Goal: Complete application form: Complete application form

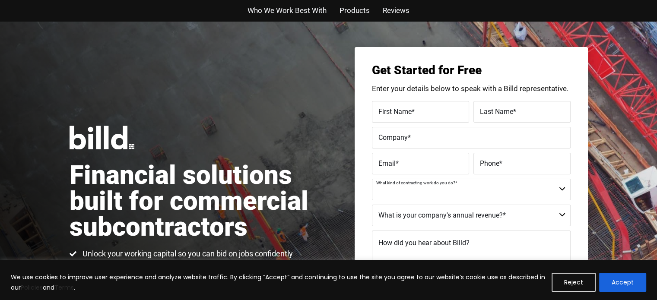
click at [563, 188] on select "Commercial Commercial and Residential Residential Not a Contractor" at bounding box center [471, 190] width 199 height 22
select select "Commercial"
click at [372, 179] on select "Commercial Commercial and Residential Residential Not a Contractor" at bounding box center [471, 190] width 199 height 22
click at [429, 116] on label "First Name *" at bounding box center [421, 111] width 84 height 13
click at [429, 116] on input "First Name *" at bounding box center [420, 112] width 97 height 22
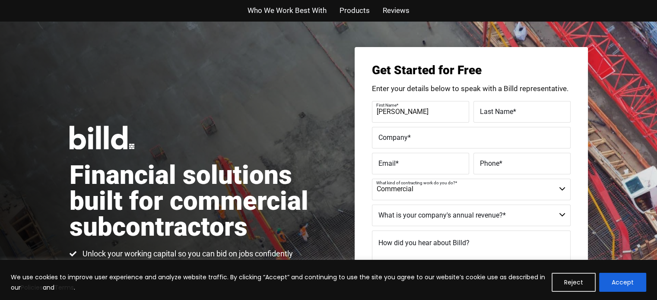
type input "david"
click at [493, 112] on span "Last Name" at bounding box center [496, 111] width 33 height 8
click at [493, 112] on input "Last Name *" at bounding box center [522, 112] width 97 height 22
type input "Lloyd"
drag, startPoint x: 385, startPoint y: 110, endPoint x: 409, endPoint y: 108, distance: 23.9
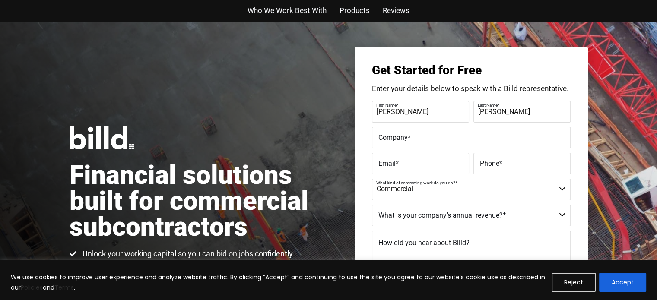
click at [409, 108] on label "First Name *" at bounding box center [419, 105] width 86 height 13
click at [409, 108] on input "david" at bounding box center [420, 112] width 97 height 22
type input "d"
type input "David"
click at [408, 140] on span "*" at bounding box center [409, 137] width 3 height 8
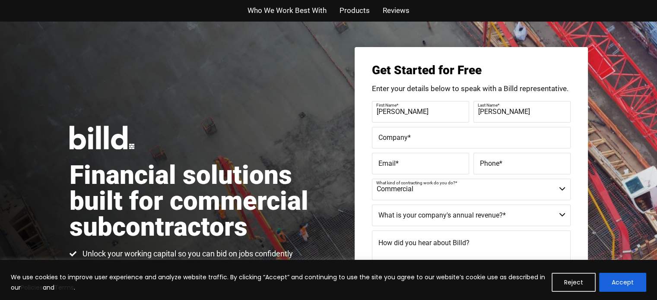
click at [408, 140] on input "Company *" at bounding box center [471, 138] width 199 height 22
type input "4Lutilities"
click at [406, 162] on label "Email *" at bounding box center [421, 163] width 84 height 13
click at [406, 162] on input "Email *" at bounding box center [420, 164] width 97 height 22
type input "david@4lu.org"
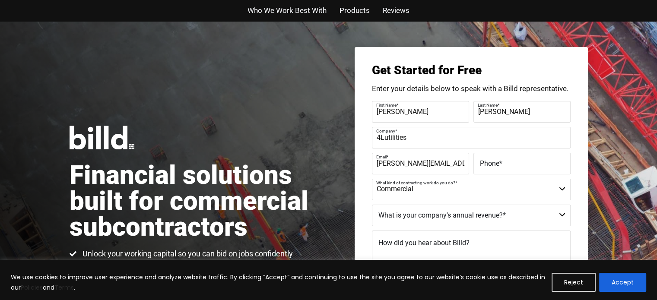
click at [490, 160] on span "Phone" at bounding box center [489, 163] width 19 height 8
click at [490, 160] on input "Phone *" at bounding box center [522, 164] width 97 height 22
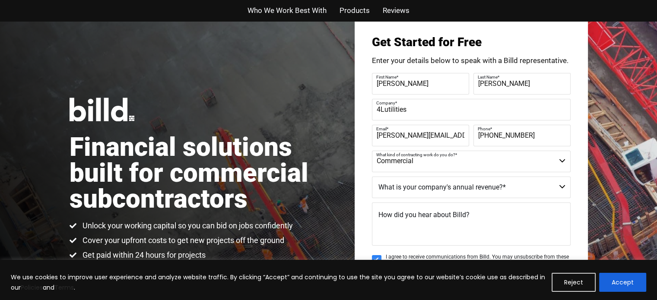
scroll to position [43, 0]
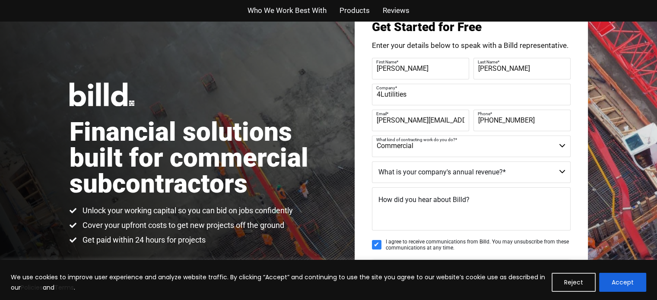
type input "(512) 659-9199"
click at [564, 172] on select "$40M + $25M - $40M $8M - $25M $4M - $8M $2M - $4M $1M - $2M Less than $1M" at bounding box center [471, 173] width 199 height 22
select select "Less than $1M"
click at [372, 162] on select "$40M + $25M - $40M $8M - $25M $4M - $8M $2M - $4M $1M - $2M Less than $1M" at bounding box center [471, 173] width 199 height 22
click at [458, 223] on textarea "How did you hear about Billd?" at bounding box center [471, 209] width 199 height 43
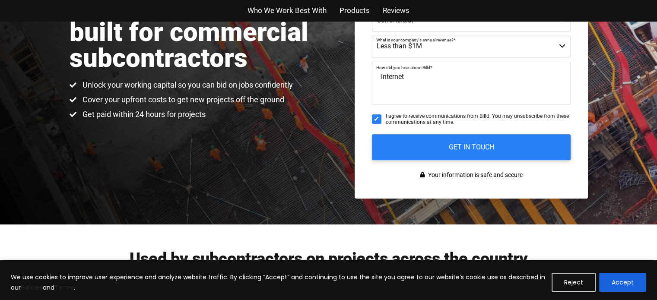
scroll to position [173, 0]
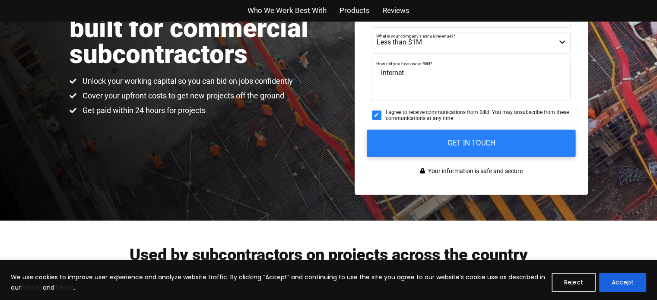
type textarea "internet"
click at [484, 140] on input "GET IN TOUCH" at bounding box center [471, 143] width 209 height 27
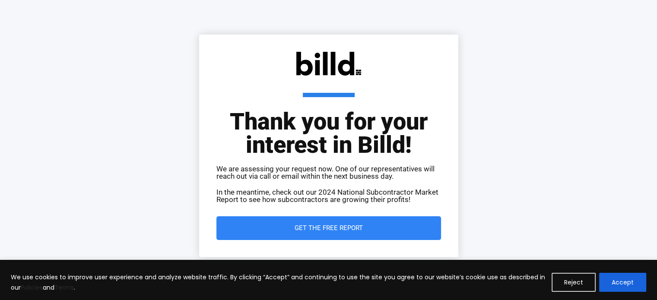
drag, startPoint x: 0, startPoint y: 0, endPoint x: 334, endPoint y: 227, distance: 403.8
click at [334, 227] on span "Get the Free Report" at bounding box center [329, 228] width 68 height 6
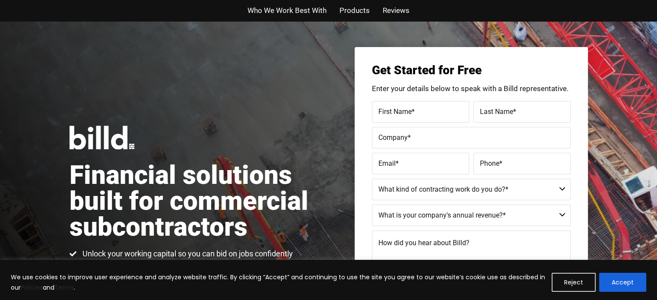
click at [319, 12] on span "Who We Work Best With" at bounding box center [287, 10] width 79 height 13
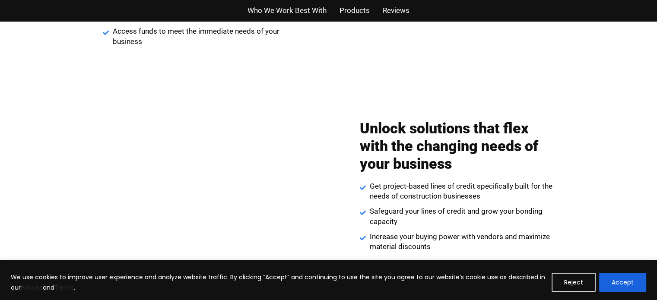
scroll to position [879, 0]
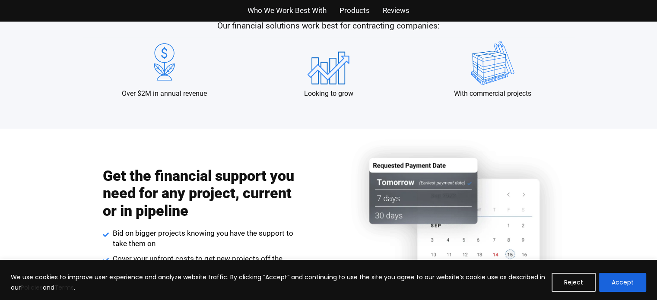
click at [387, 9] on span "Reviews" at bounding box center [396, 10] width 27 height 13
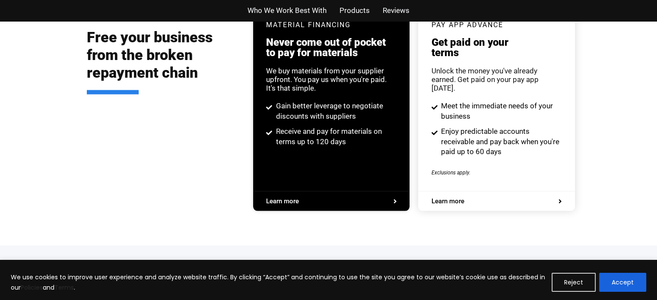
scroll to position [1901, 0]
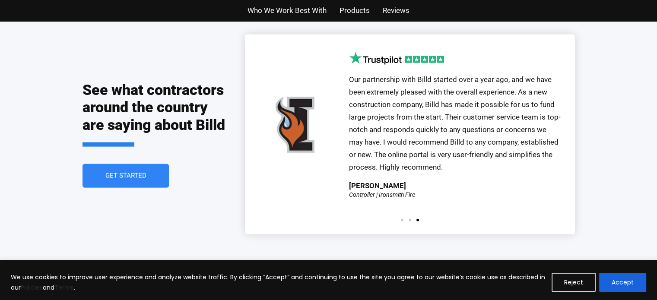
click at [364, 8] on span "Products" at bounding box center [355, 10] width 30 height 13
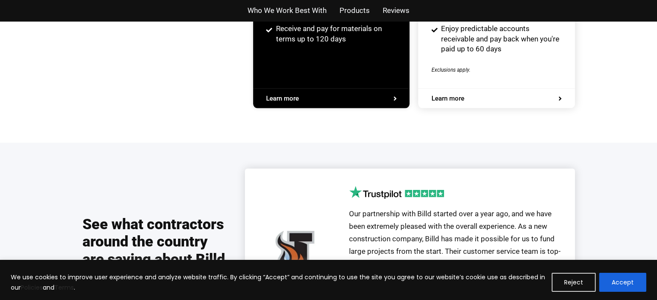
scroll to position [1647, 0]
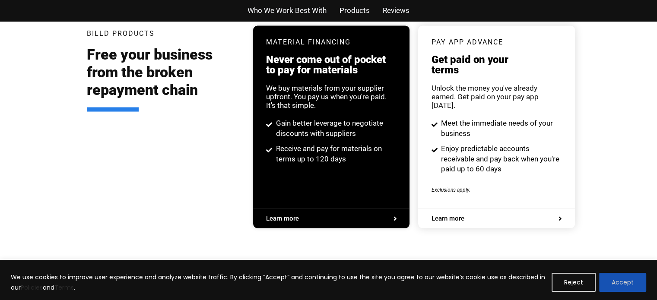
click at [641, 279] on button "Accept" at bounding box center [622, 282] width 47 height 19
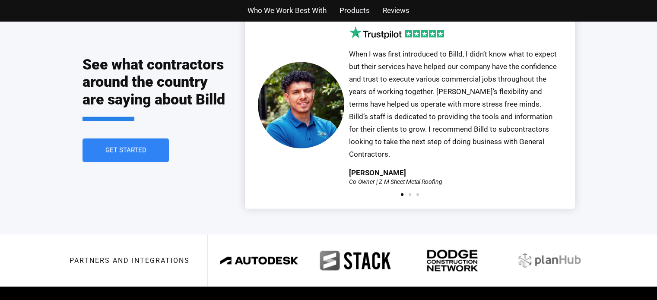
scroll to position [1906, 0]
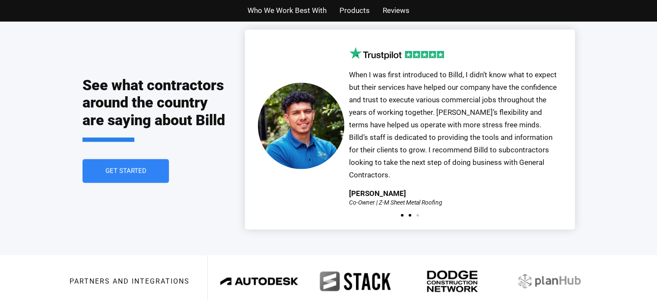
click at [411, 214] on span "Go to slide 2" at bounding box center [410, 215] width 3 height 3
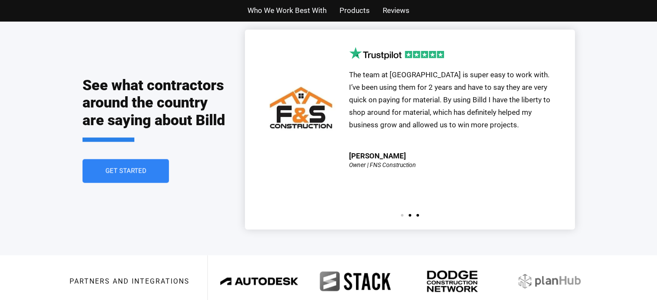
click at [418, 214] on span "Go to slide 3" at bounding box center [418, 215] width 3 height 3
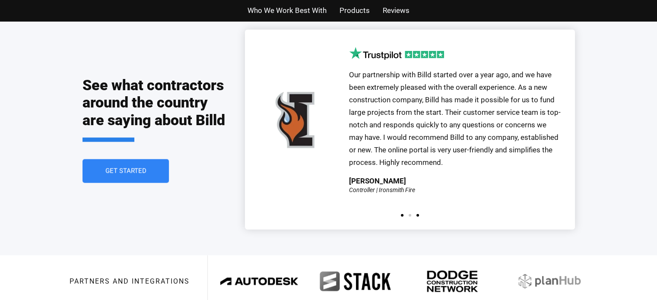
click at [403, 214] on span "Go to slide 1" at bounding box center [402, 215] width 3 height 3
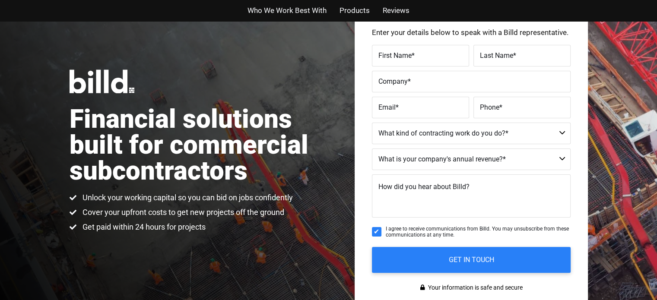
scroll to position [0, 0]
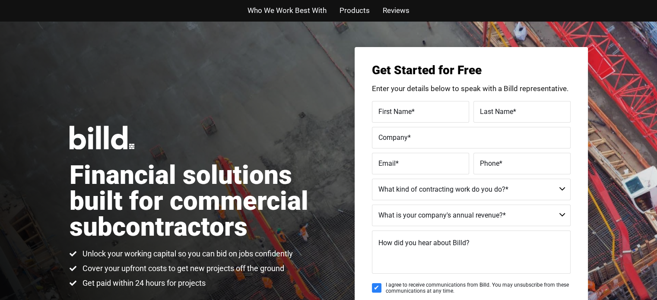
click at [353, 10] on span "Products" at bounding box center [355, 10] width 30 height 13
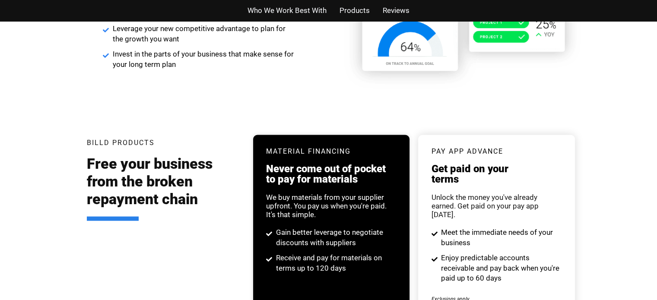
scroll to position [1729, 0]
